Goal: Task Accomplishment & Management: Use online tool/utility

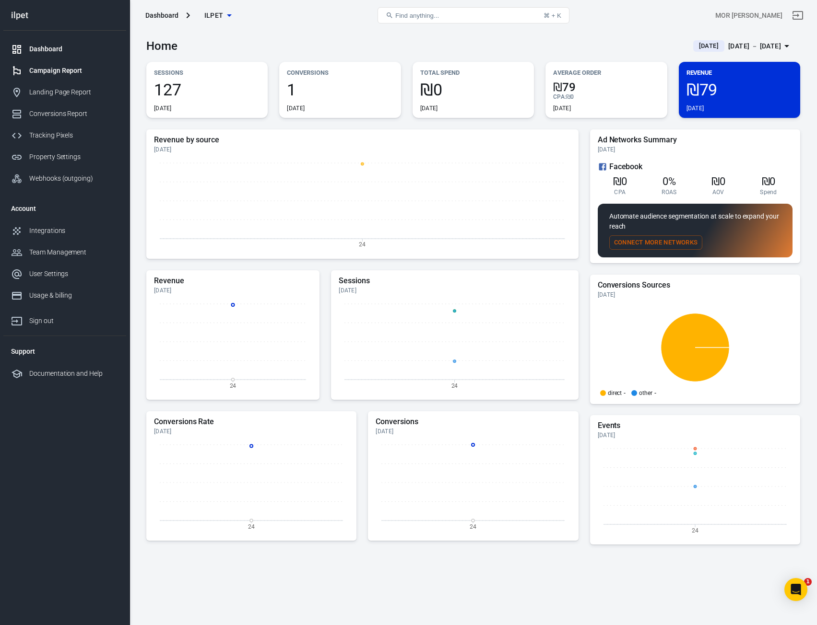
click at [68, 67] on div "Campaign Report" at bounding box center [73, 71] width 89 height 10
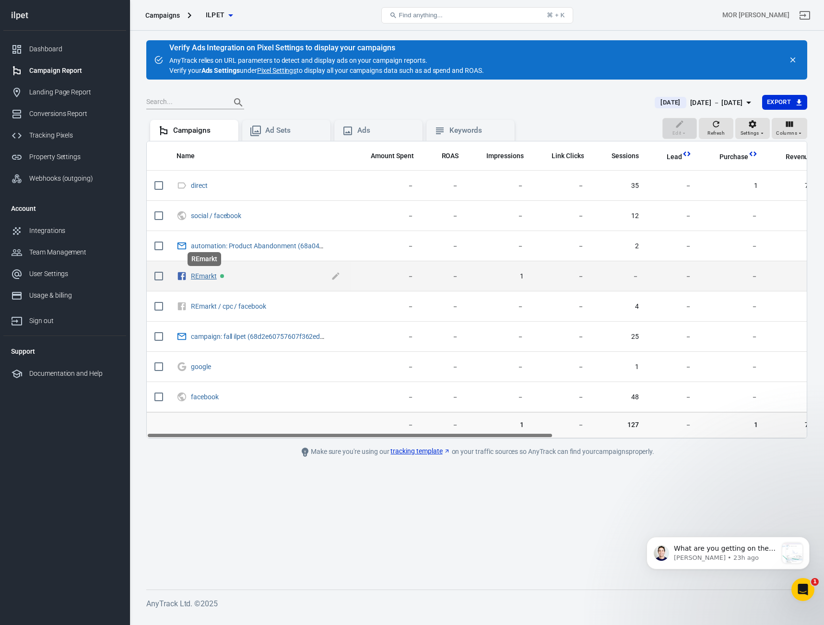
click at [210, 280] on link "REmarkt" at bounding box center [204, 276] width 26 height 8
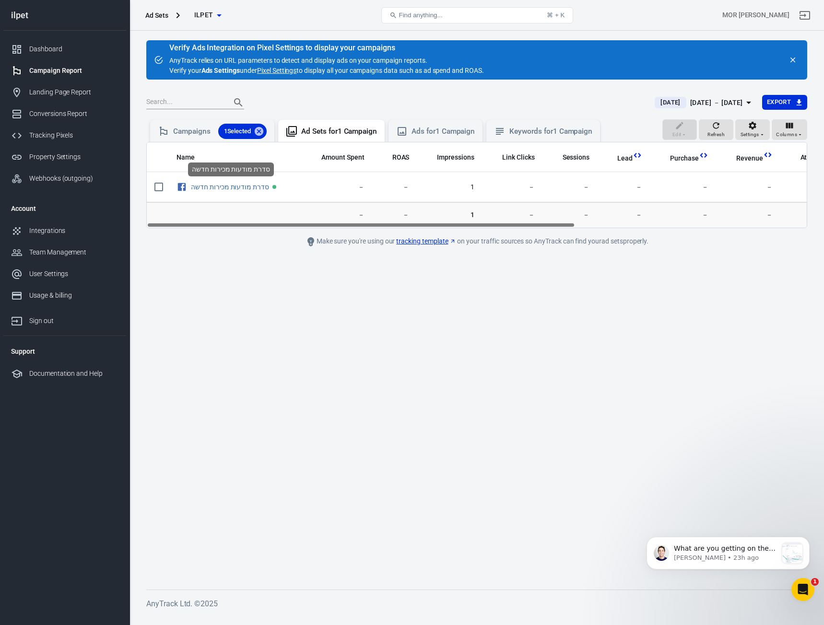
click at [213, 182] on div "סדרת מודעות מכירות חדשה" at bounding box center [231, 173] width 88 height 22
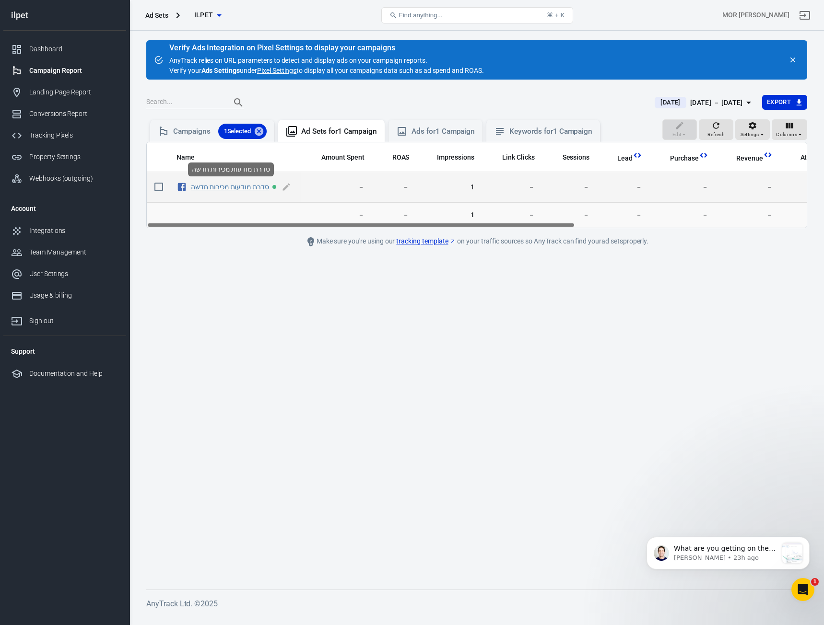
click at [214, 188] on link "סדרת מודעות מכירות חדשה" at bounding box center [230, 187] width 78 height 8
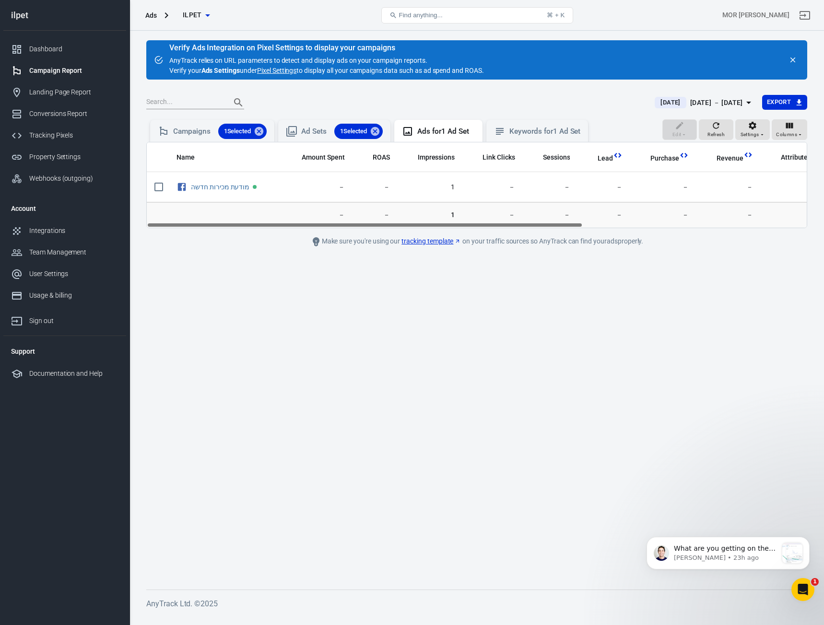
click at [40, 69] on div "Campaign Report" at bounding box center [73, 71] width 89 height 10
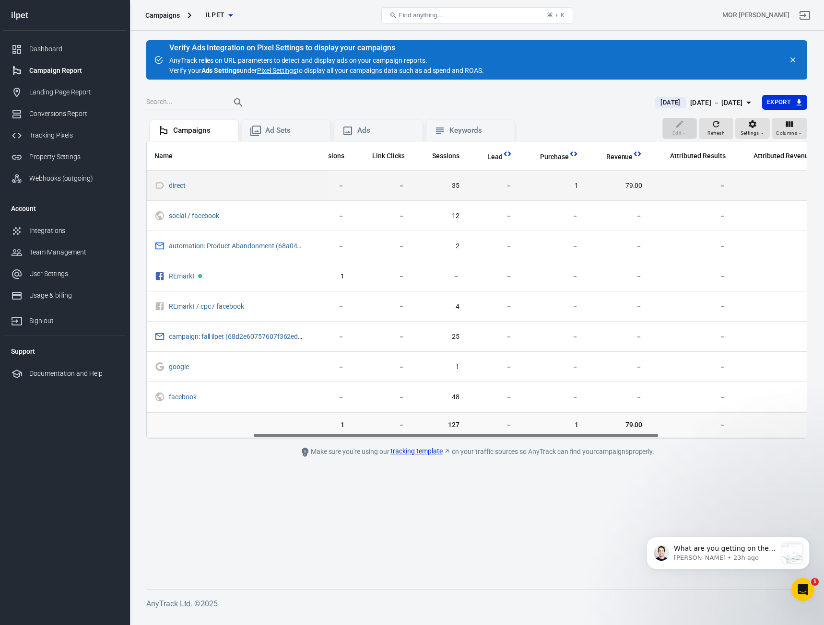
scroll to position [0, 192]
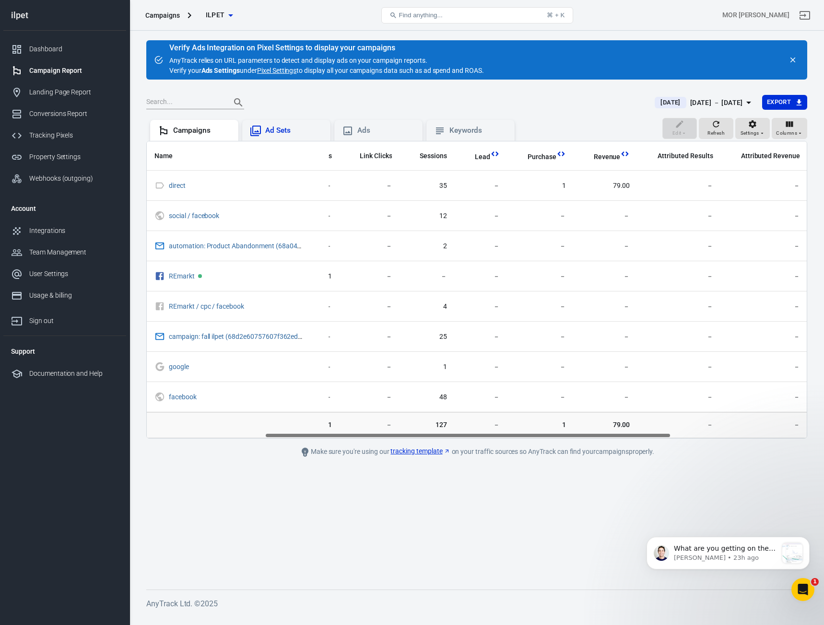
click at [279, 138] on div "Ad Sets" at bounding box center [286, 130] width 88 height 21
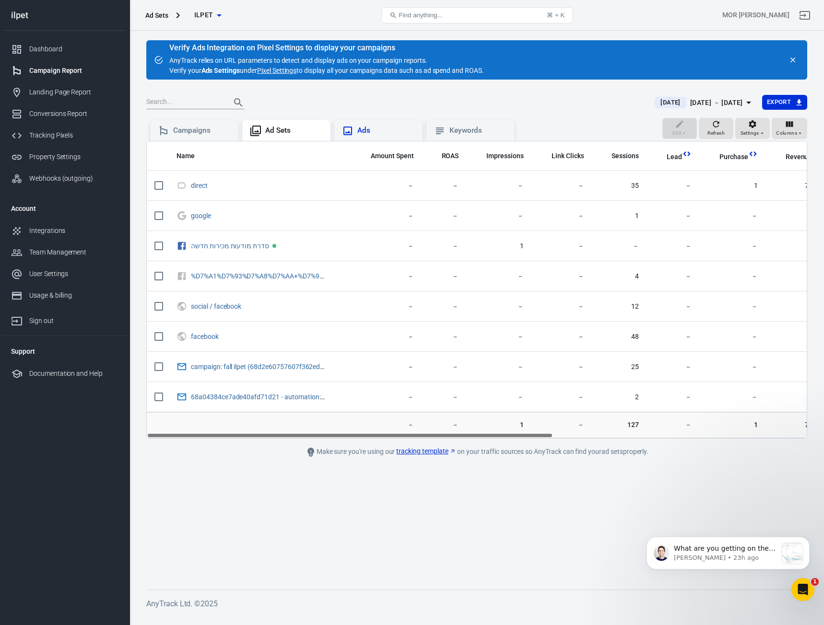
click at [361, 131] on div "Ads" at bounding box center [386, 131] width 58 height 10
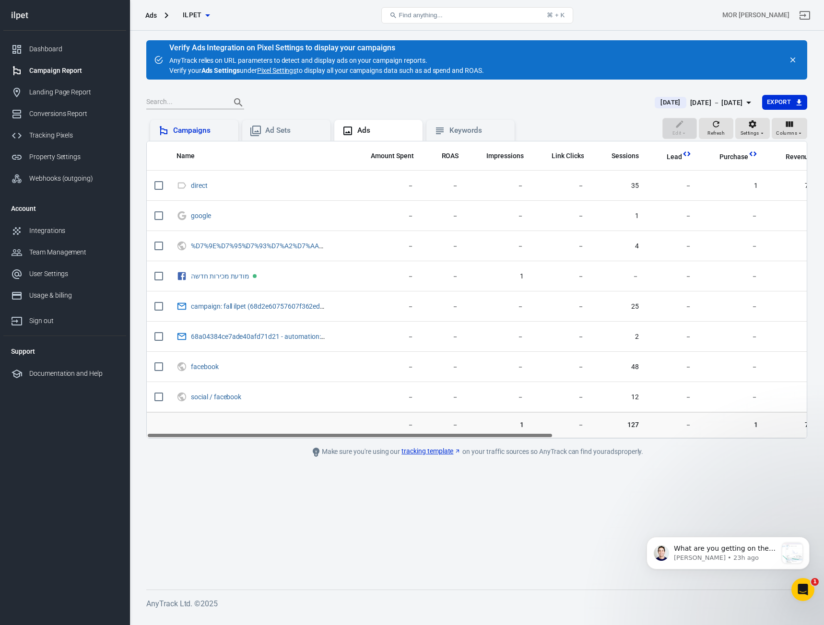
click at [200, 128] on div "Campaigns" at bounding box center [194, 131] width 73 height 12
click at [86, 56] on link "Dashboard" at bounding box center [64, 49] width 123 height 22
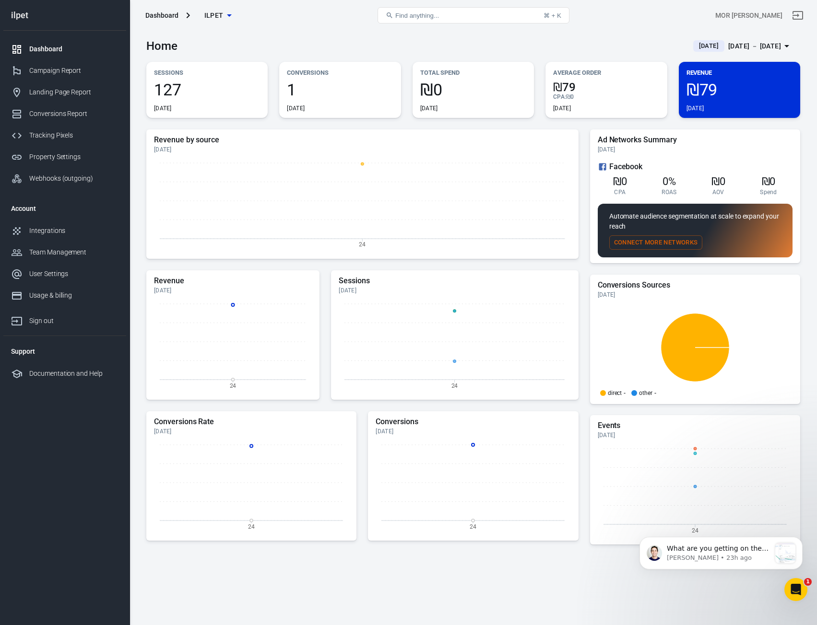
click at [691, 248] on button "Connect More Networks" at bounding box center [656, 242] width 94 height 15
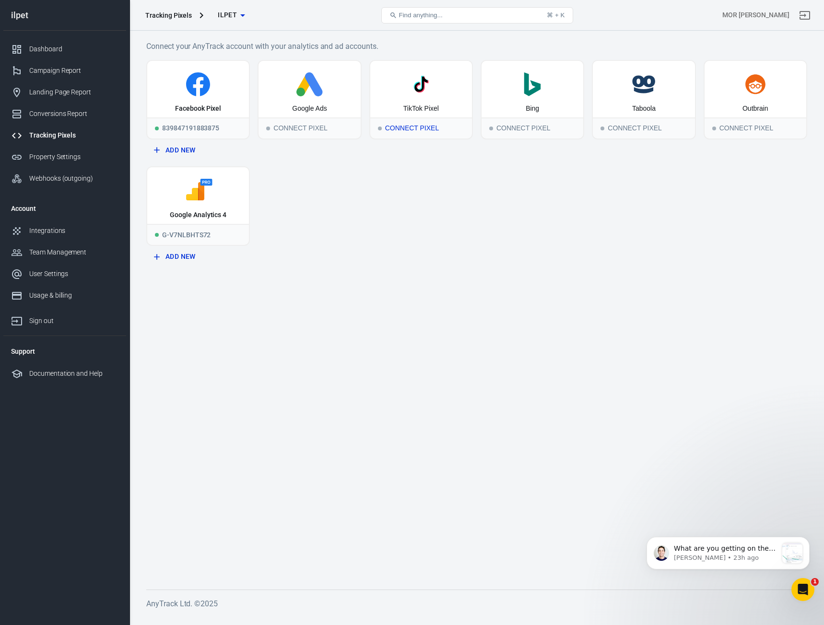
click at [428, 102] on div "TikTok Pixel" at bounding box center [421, 89] width 102 height 57
